Goal: Task Accomplishment & Management: Use online tool/utility

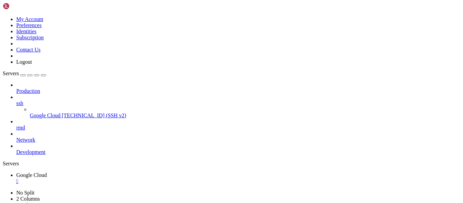
scroll to position [1, 0]
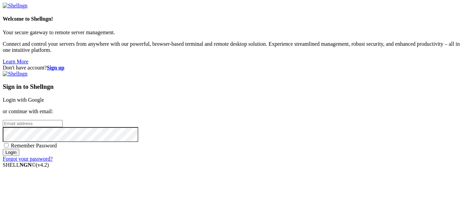
click at [63, 120] on input "email" at bounding box center [33, 123] width 60 height 7
click at [44, 97] on link "Login with Google" at bounding box center [23, 100] width 41 height 6
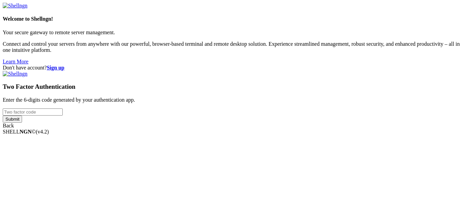
click at [63, 111] on input "number" at bounding box center [33, 111] width 60 height 7
click at [63, 108] on input "number" at bounding box center [33, 111] width 60 height 7
paste input "137785"
type input "137785"
click at [22, 123] on input "Submit" at bounding box center [12, 119] width 19 height 7
